Goal: Task Accomplishment & Management: Manage account settings

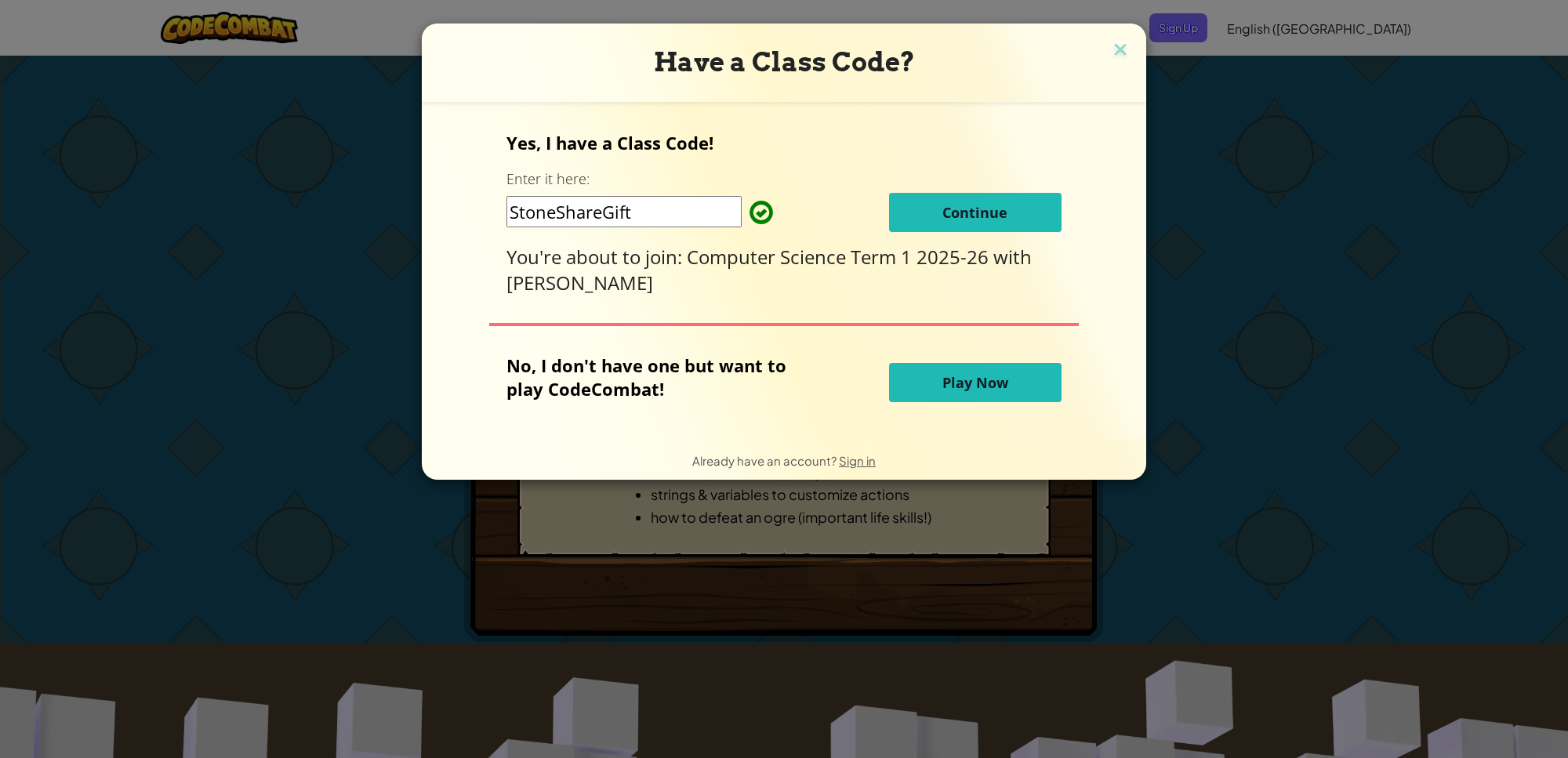
click at [973, 389] on span "Play Now" at bounding box center [975, 383] width 66 height 19
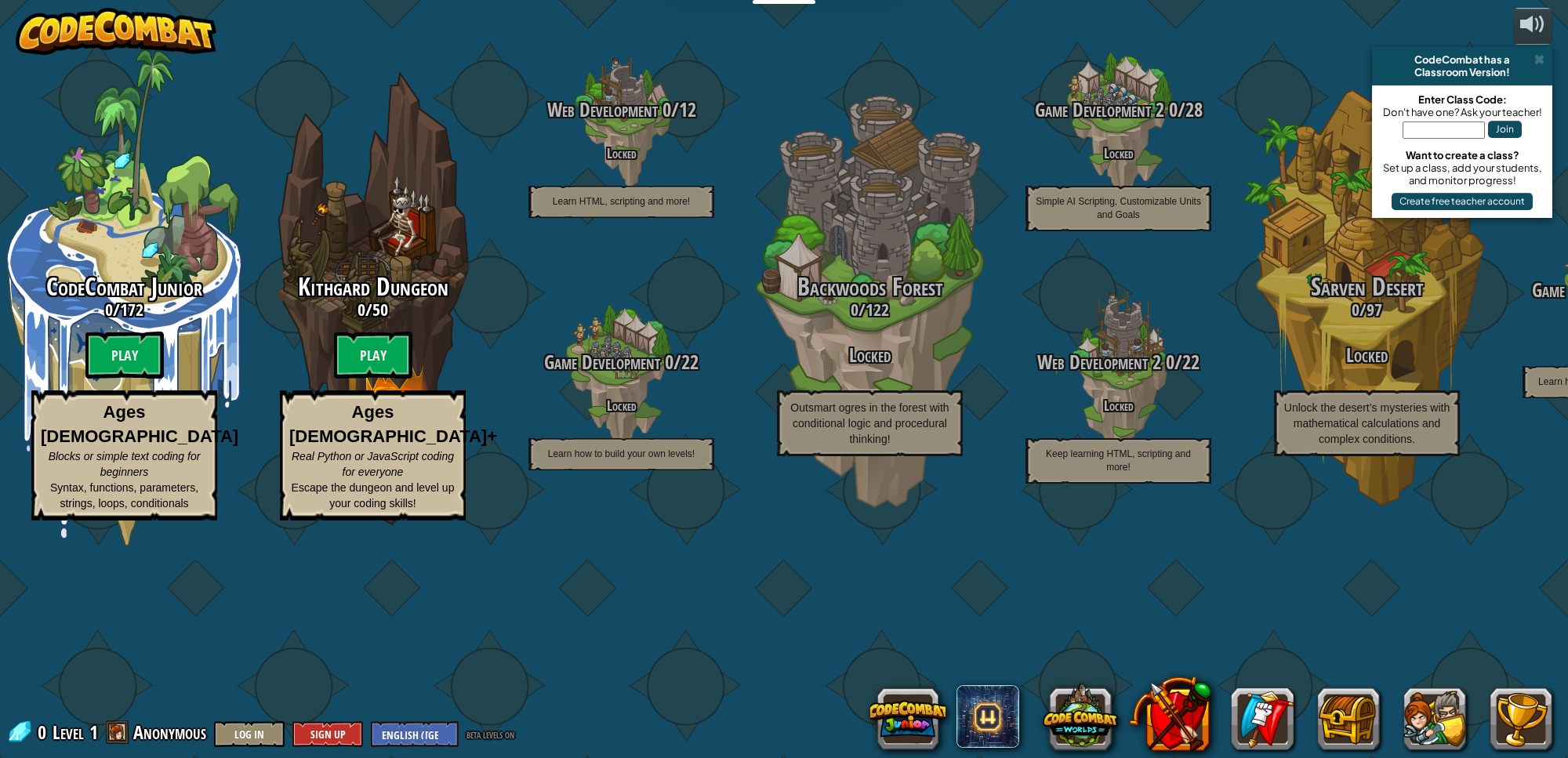
click at [133, 45] on img at bounding box center [116, 32] width 201 height 47
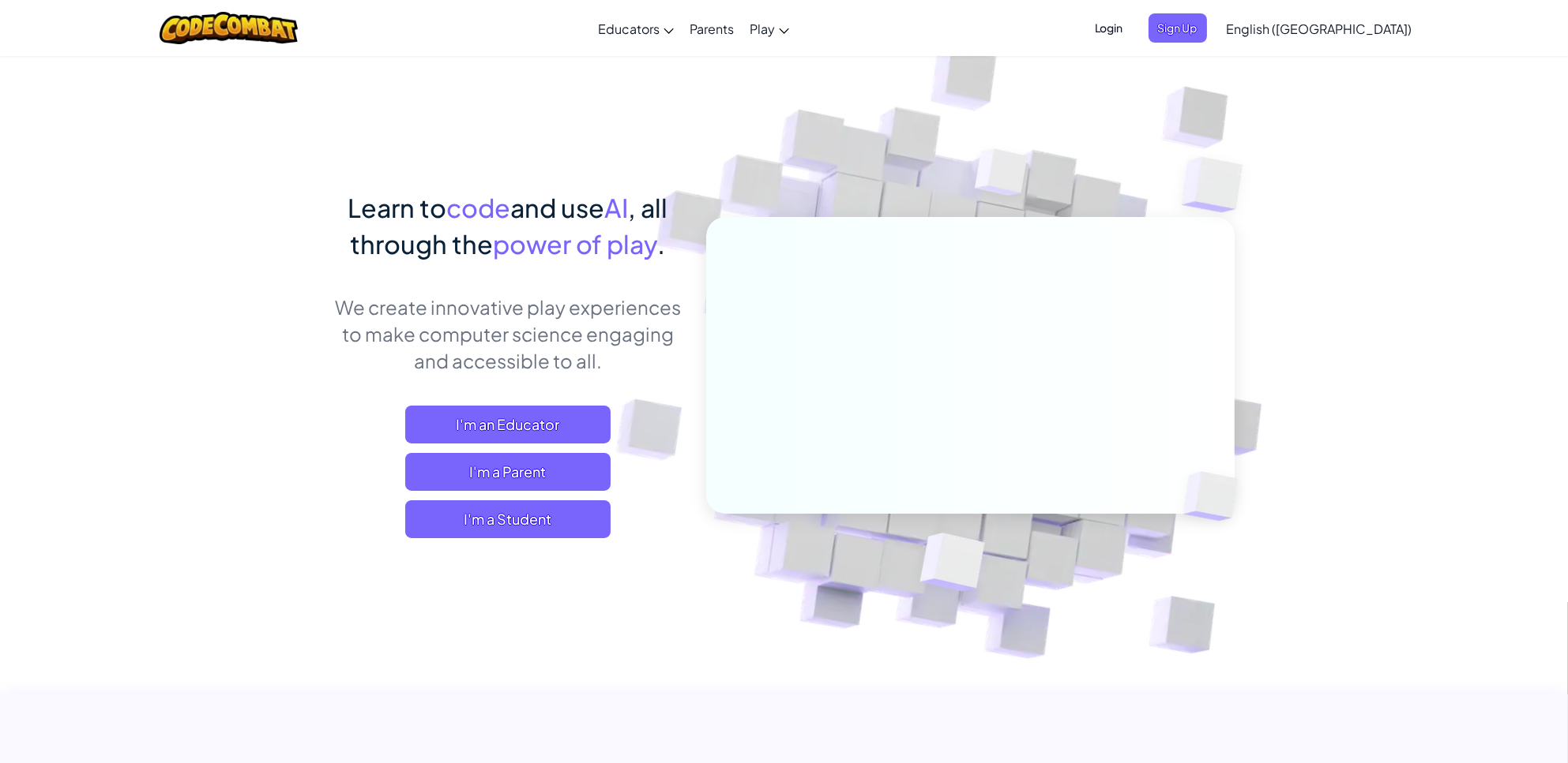
click at [1132, 23] on span "Login" at bounding box center [1109, 28] width 48 height 29
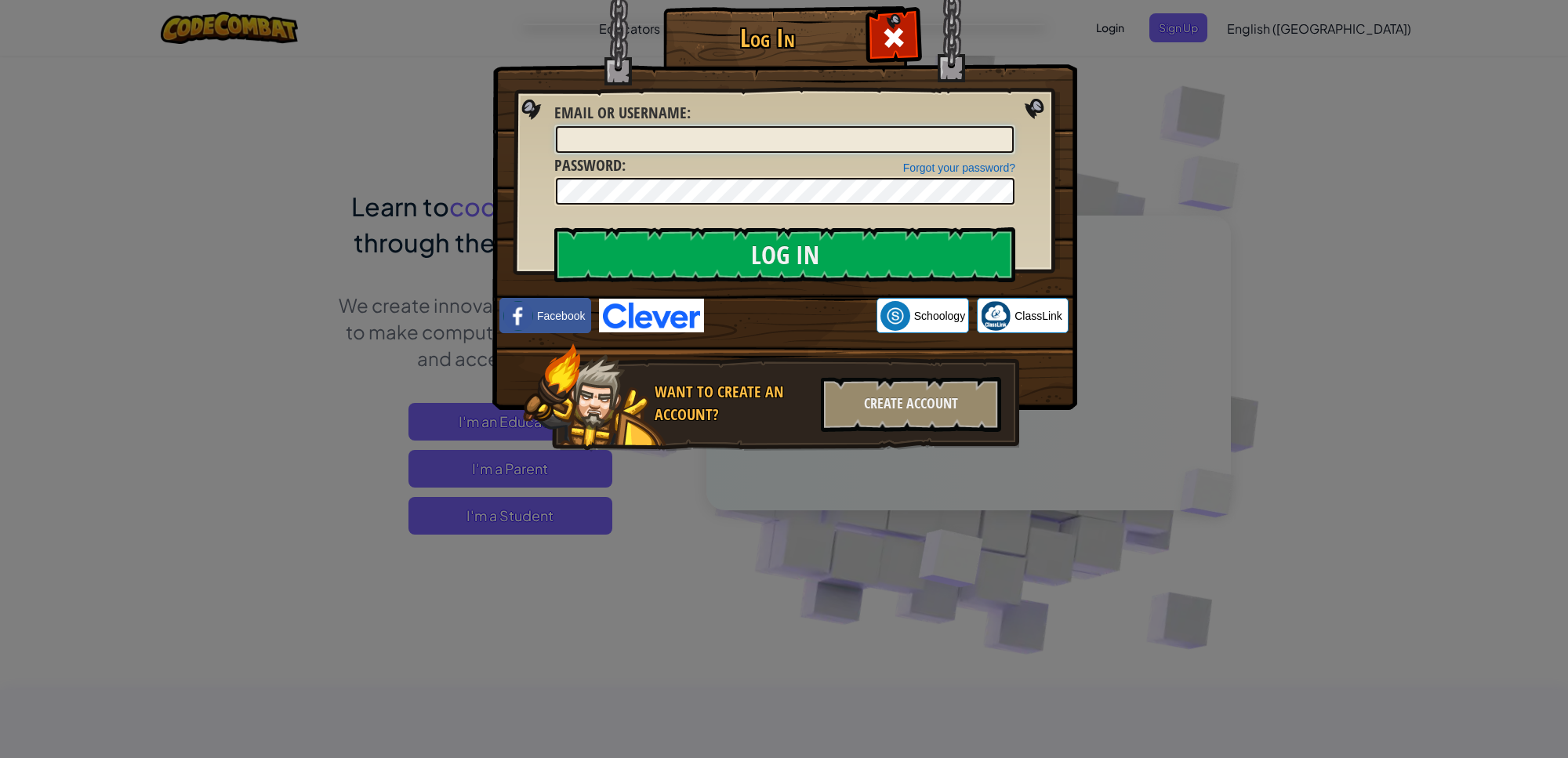
type input "JaysonS2027"
click at [913, 399] on div "Create Account" at bounding box center [910, 405] width 180 height 55
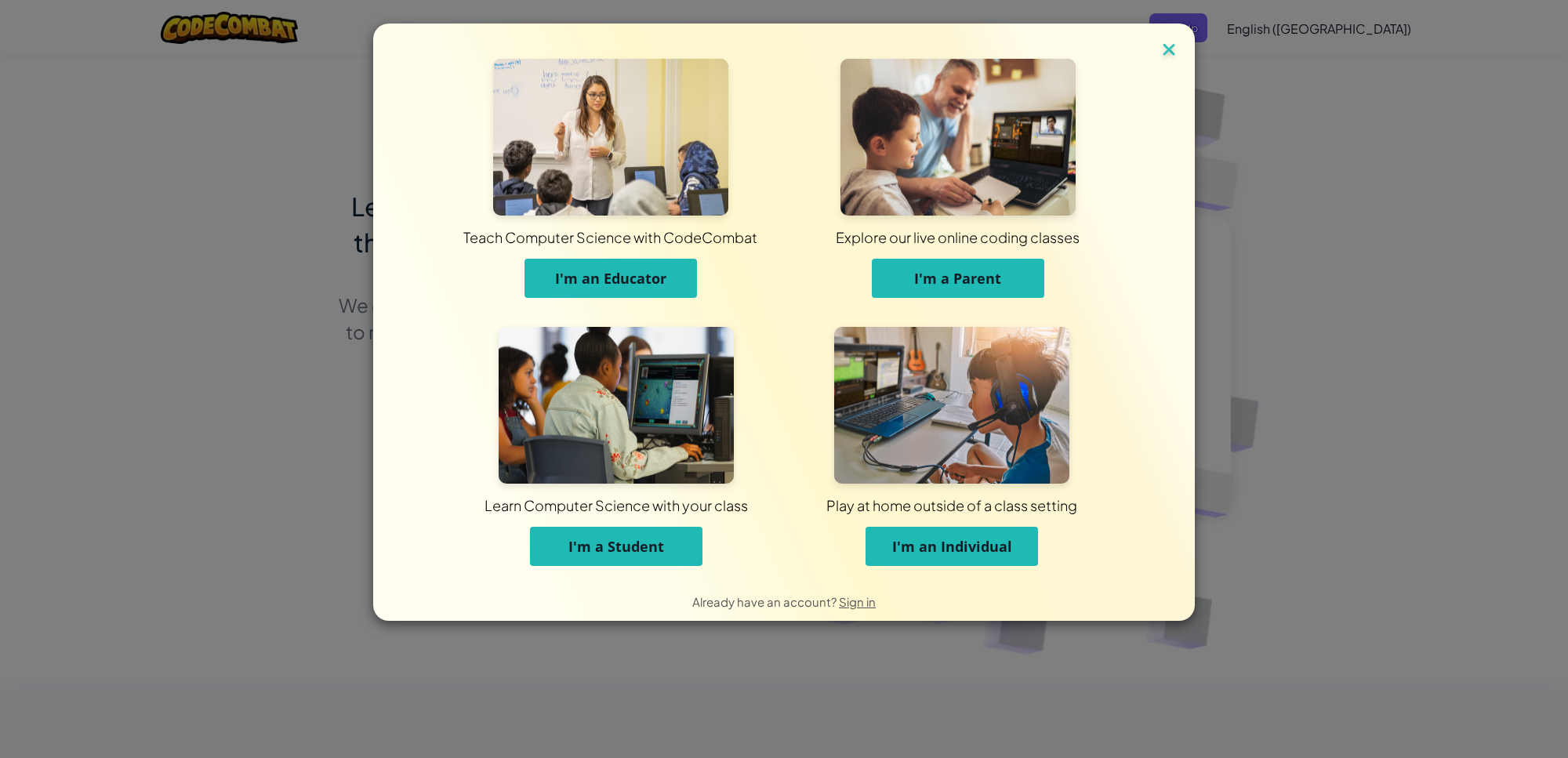
click at [1166, 51] on img at bounding box center [1169, 51] width 20 height 24
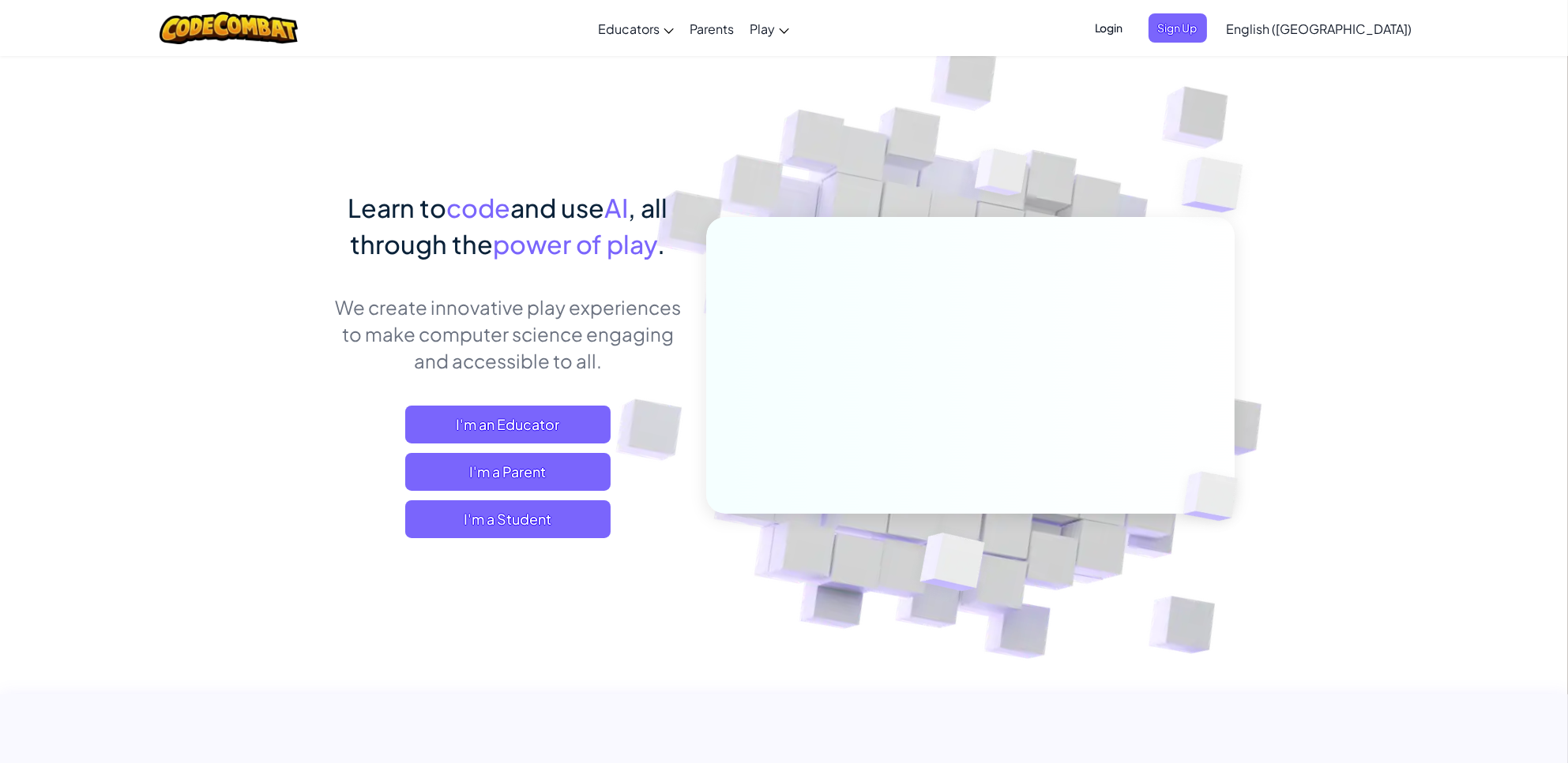
click at [1132, 28] on span "Login" at bounding box center [1109, 28] width 48 height 29
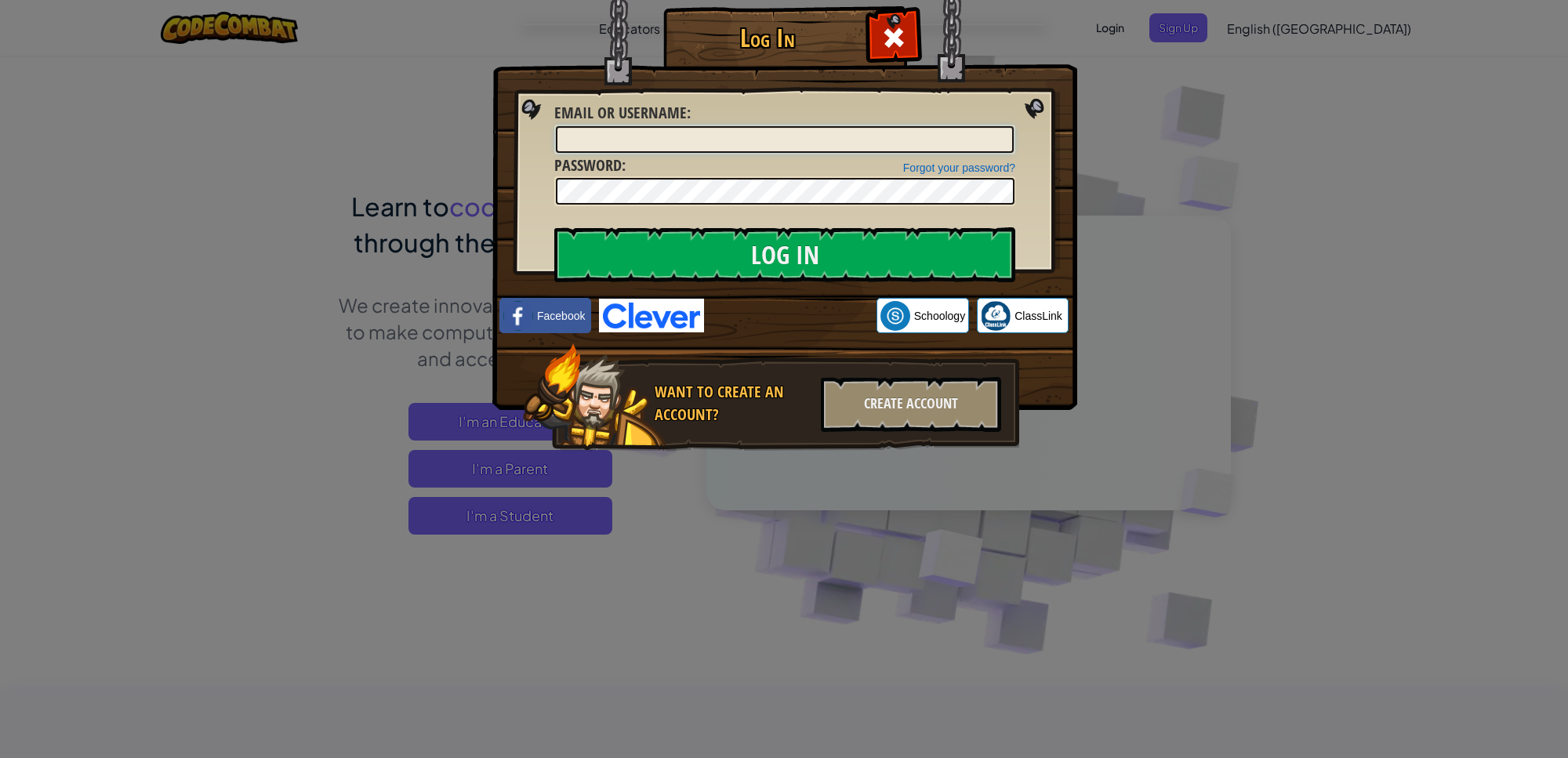
type input "JaysonS2027"
click at [656, 234] on input "Log In" at bounding box center [784, 255] width 461 height 55
